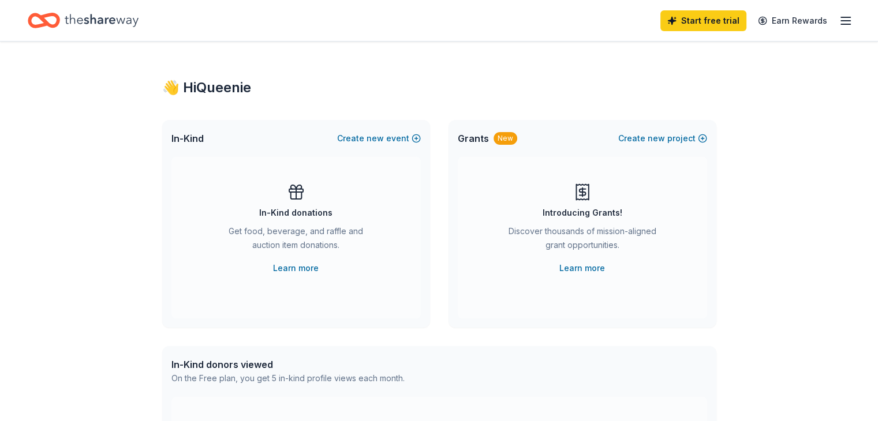
click at [139, 24] on icon "Home" at bounding box center [102, 20] width 74 height 13
click at [808, 23] on div "Start free trial Earn Rewards" at bounding box center [756, 20] width 192 height 27
click at [841, 21] on line "button" at bounding box center [845, 21] width 9 height 0
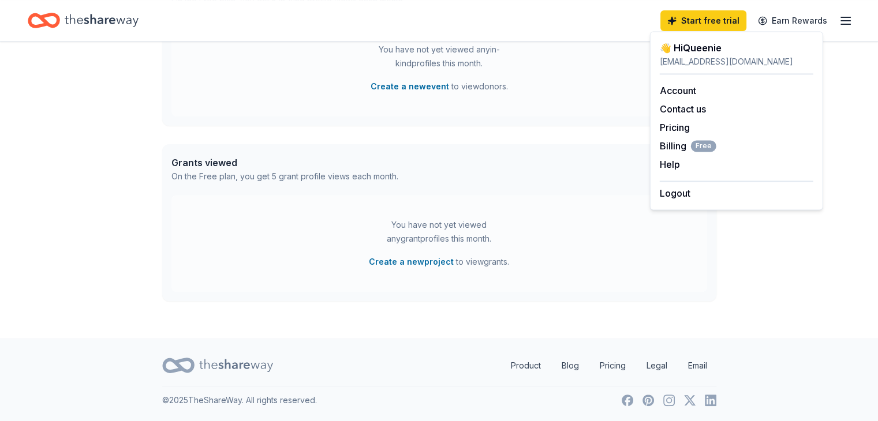
scroll to position [547, 0]
click at [396, 255] on button "Create a new project" at bounding box center [411, 262] width 85 height 14
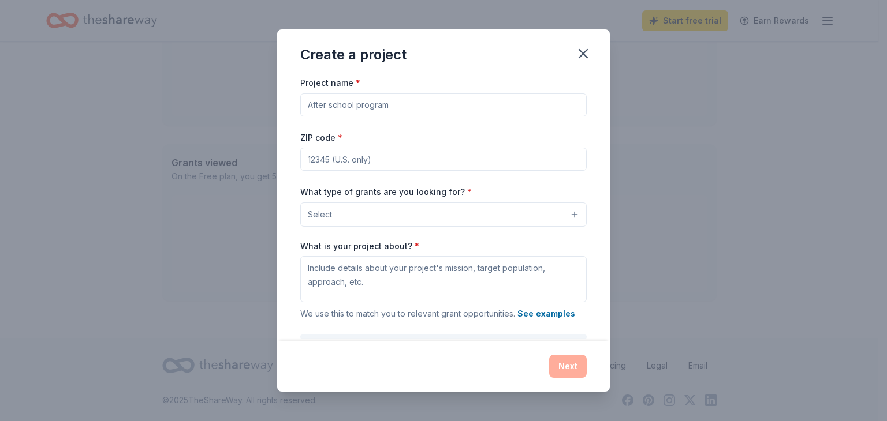
click at [362, 117] on input "Project name *" at bounding box center [443, 105] width 286 height 23
click at [587, 58] on icon "button" at bounding box center [583, 54] width 8 height 8
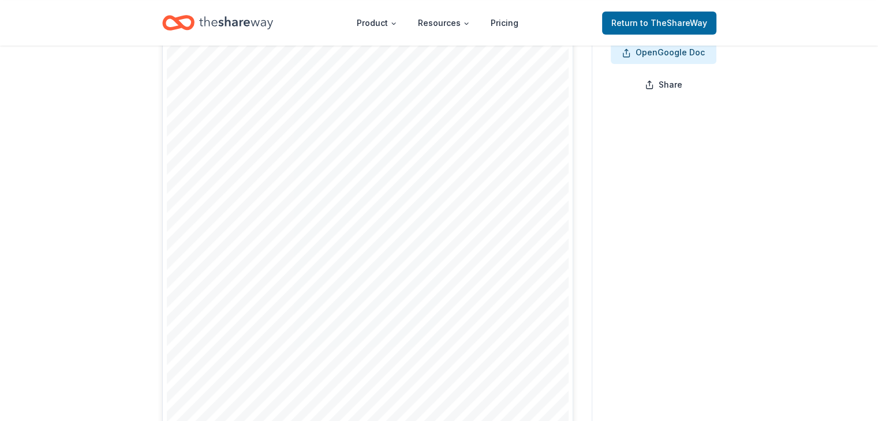
scroll to position [241, 0]
drag, startPoint x: 0, startPoint y: 0, endPoint x: 326, endPoint y: 325, distance: 460.4
drag, startPoint x: 326, startPoint y: 325, endPoint x: 635, endPoint y: 138, distance: 361.5
click at [635, 57] on span "Open" at bounding box center [646, 52] width 22 height 10
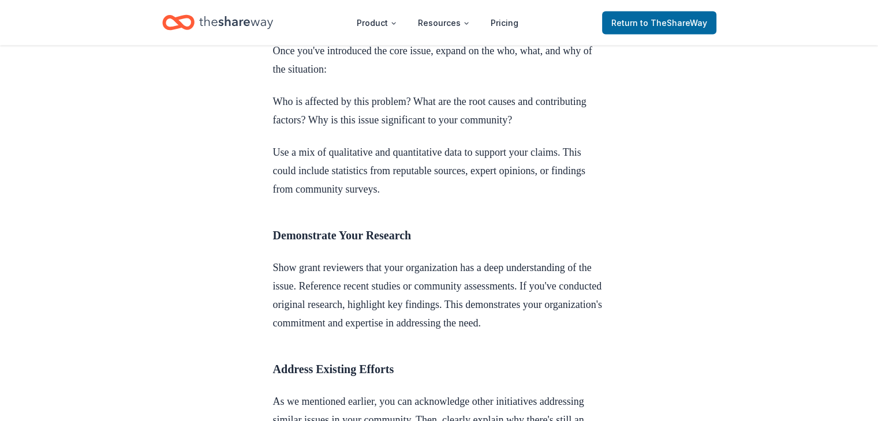
scroll to position [2339, 0]
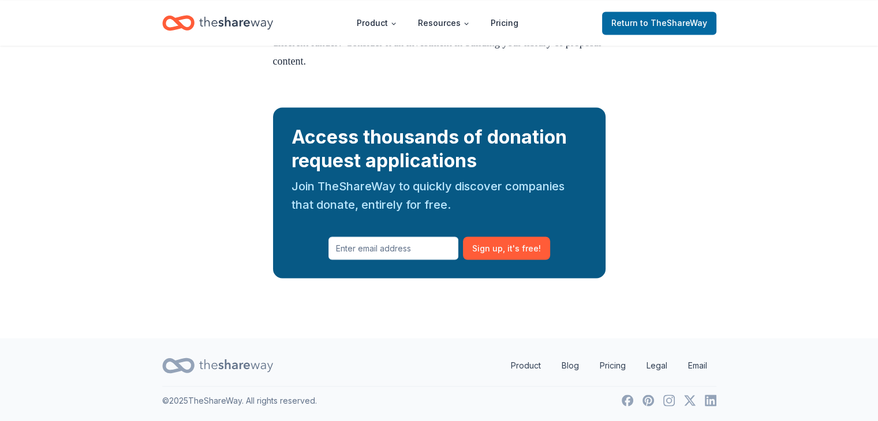
scroll to position [8620, 0]
